Goal: Task Accomplishment & Management: Use online tool/utility

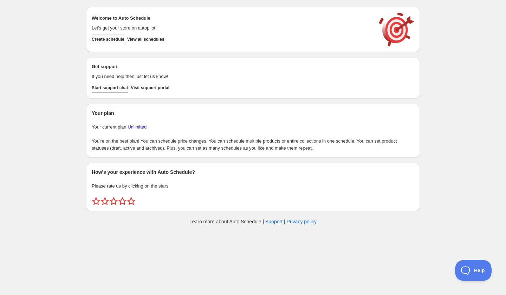
click at [107, 43] on button "Create schedule" at bounding box center [108, 39] width 33 height 10
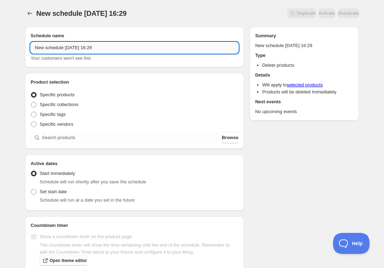
click at [106, 50] on input "New schedule [DATE] 16:29" at bounding box center [135, 47] width 208 height 11
paste input "[DATE] 6:30PM-8:15PM | The History of Rochester: 19th Century"
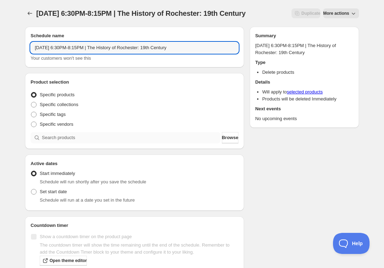
type input "[DATE] 6:30PM-8:15PM | The History of Rochester: 19th Century"
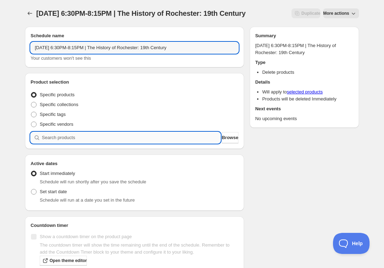
click at [100, 148] on div "Product selection Entity type Specific products Specific collections Specific t…" at bounding box center [134, 111] width 219 height 76
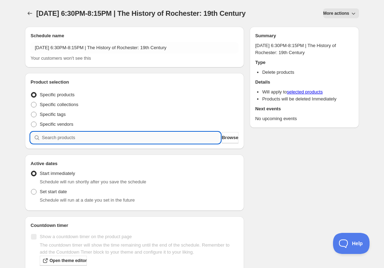
paste input "[DATE] 6:30PM-8:15PM | The History of Rochester: 19th Century"
type input "[DATE] 6:30PM-8:15PM | The History of Rochester: 19th Century"
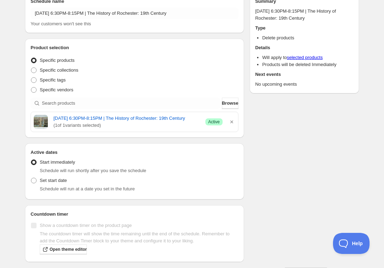
scroll to position [64, 0]
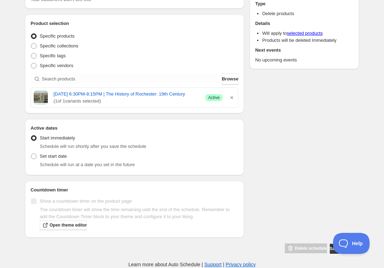
click at [73, 160] on div "Set start date Schedule will run at a date you set in the future" at bounding box center [135, 159] width 208 height 17
click at [56, 159] on span "Set start date" at bounding box center [53, 156] width 27 height 5
click at [31, 154] on input "Set start date" at bounding box center [31, 154] width 0 height 0
radio input "true"
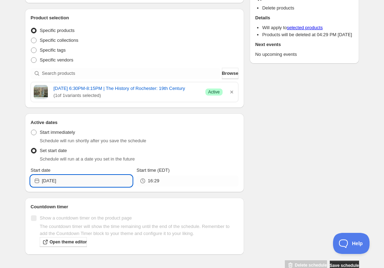
click at [64, 187] on input "[DATE]" at bounding box center [87, 180] width 90 height 11
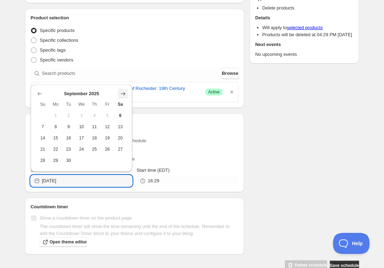
click at [124, 92] on icon "Show next month, October 2025" at bounding box center [123, 94] width 5 height 4
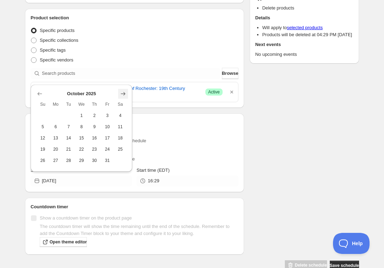
click at [124, 92] on icon "Show next month, November 2025" at bounding box center [123, 94] width 5 height 4
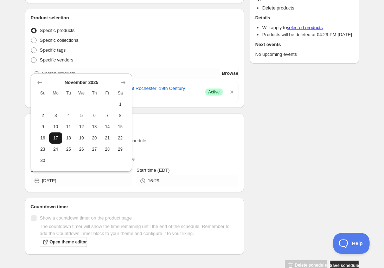
click at [56, 137] on span "17" at bounding box center [55, 138] width 7 height 6
type input "[DATE]"
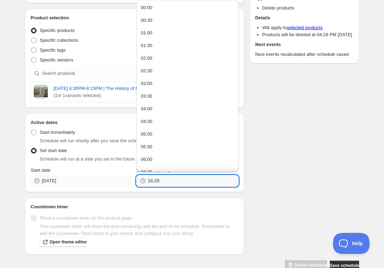
drag, startPoint x: 169, startPoint y: 187, endPoint x: 123, endPoint y: 187, distance: 46.7
click at [124, 187] on div "Start date [DATE] Start time (EDT) 16:29" at bounding box center [135, 177] width 208 height 20
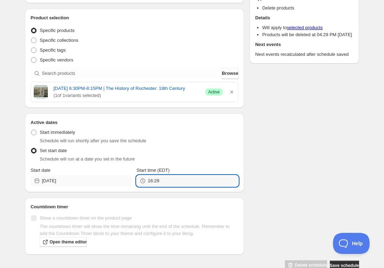
type input "0"
type input "20:15"
click at [237, 192] on div "Active dates Active Date Type Start immediately Schedule will run shortly after…" at bounding box center [134, 153] width 219 height 79
